Goal: Transaction & Acquisition: Purchase product/service

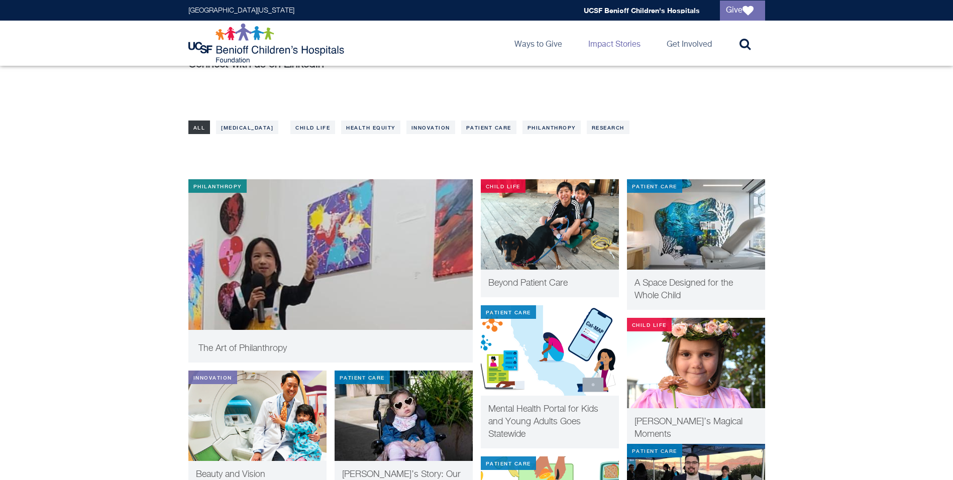
scroll to position [100, 0]
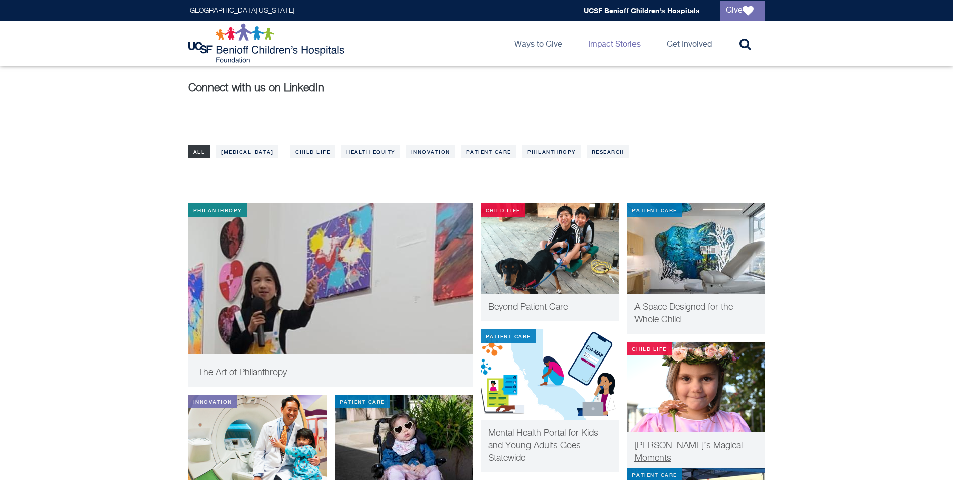
click at [669, 388] on img at bounding box center [696, 387] width 138 height 90
click at [562, 232] on img at bounding box center [550, 248] width 138 height 90
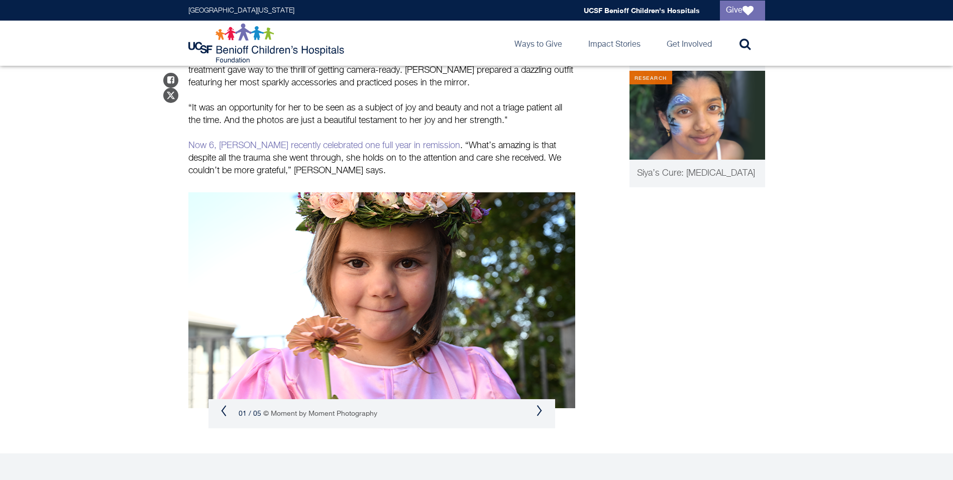
scroll to position [703, 0]
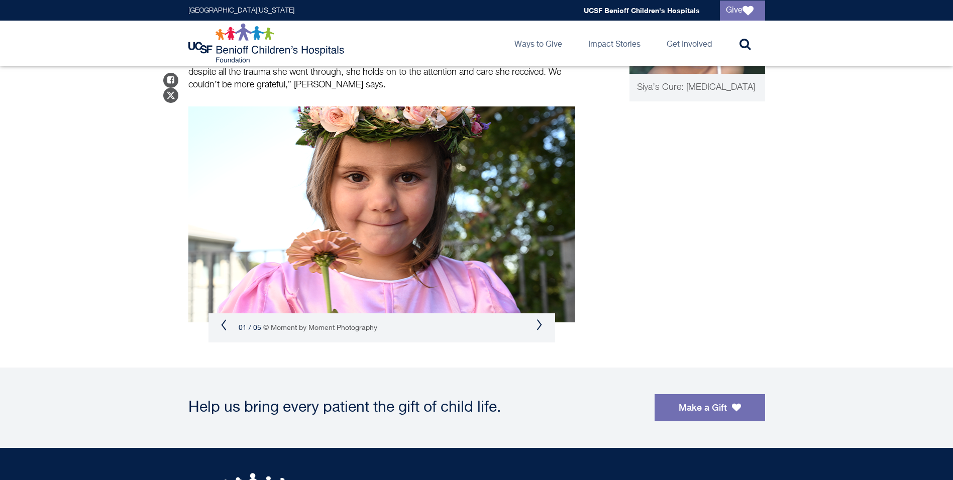
click at [540, 319] on button "Next" at bounding box center [539, 325] width 6 height 12
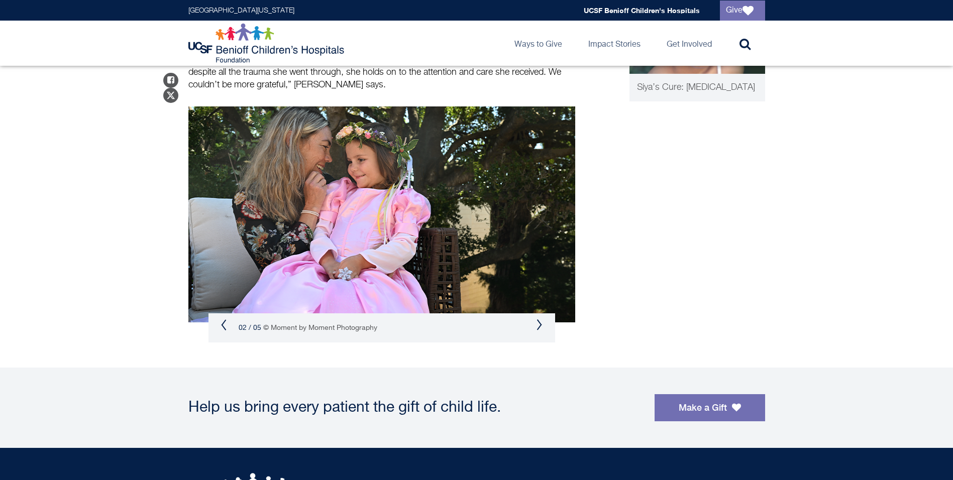
click at [540, 319] on button "Next" at bounding box center [539, 325] width 6 height 12
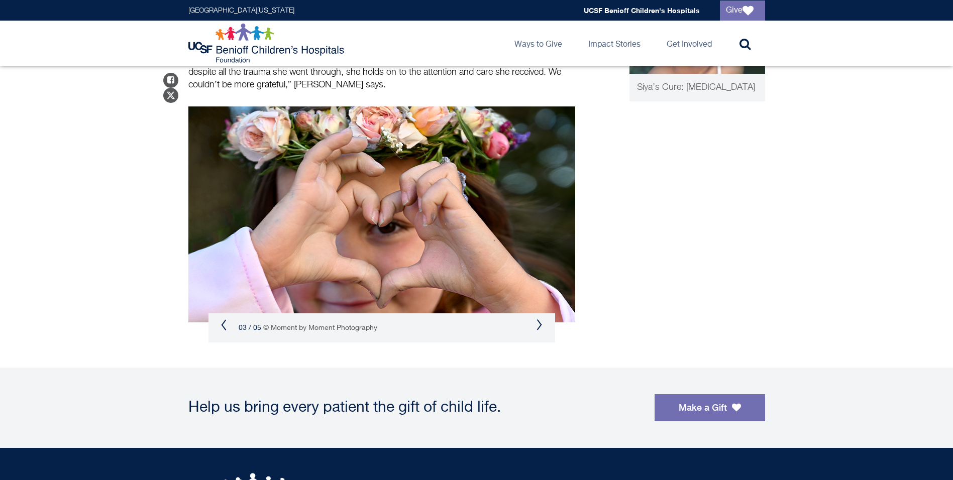
click at [540, 319] on button "Next" at bounding box center [539, 325] width 6 height 12
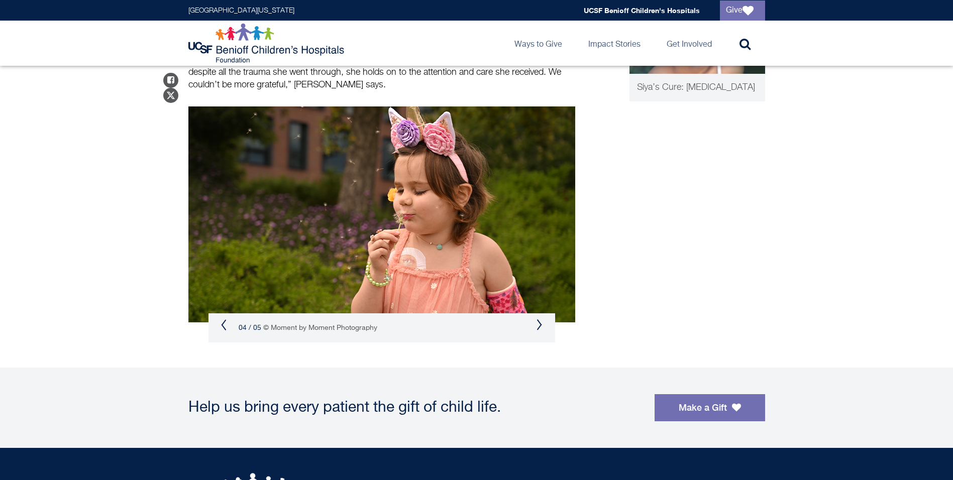
click at [540, 319] on button "Next" at bounding box center [539, 325] width 6 height 12
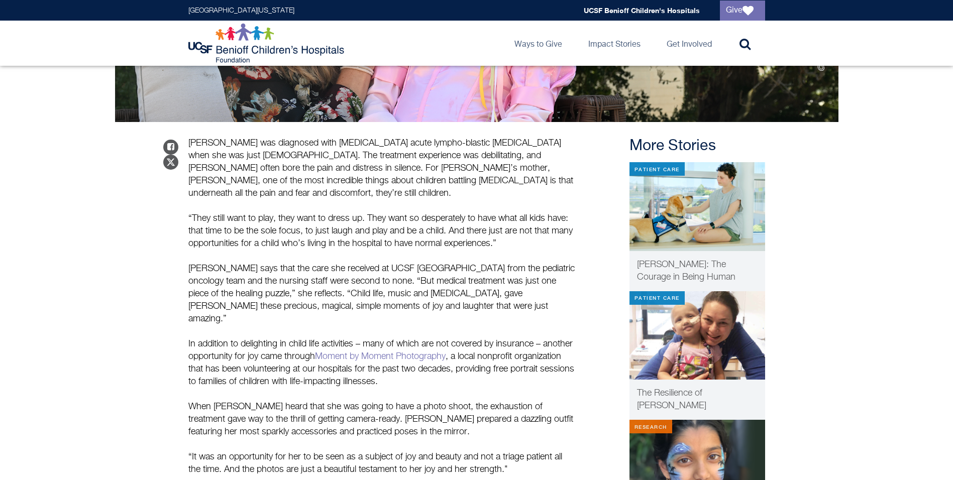
scroll to position [251, 0]
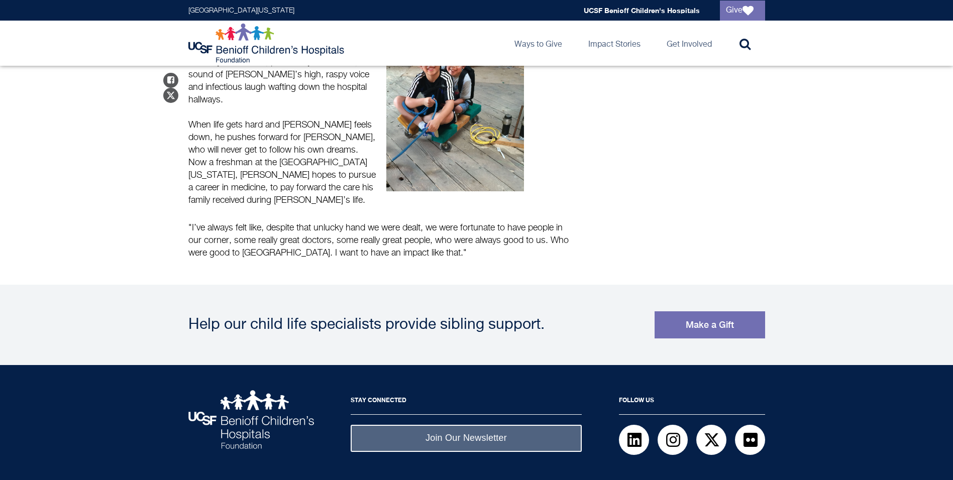
scroll to position [1434, 0]
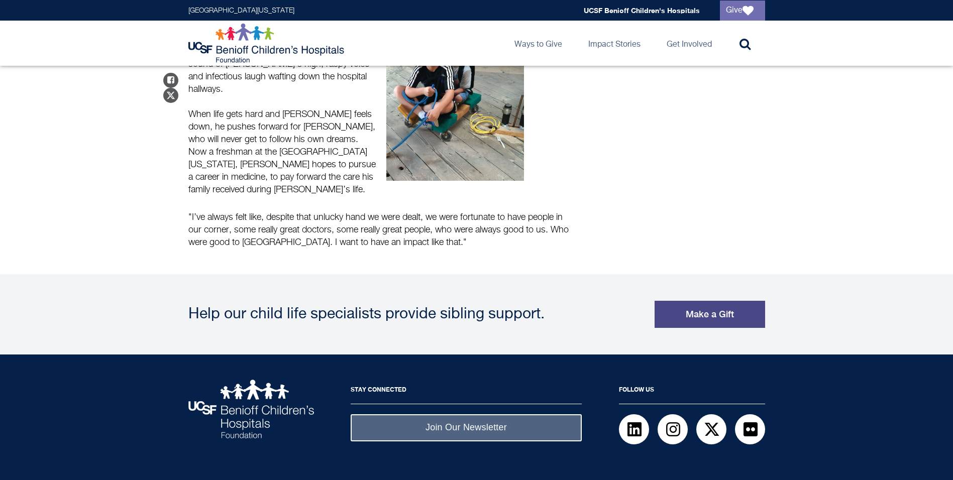
click at [694, 301] on link "Make a Gift" at bounding box center [709, 314] width 110 height 27
